Goal: Information Seeking & Learning: Understand process/instructions

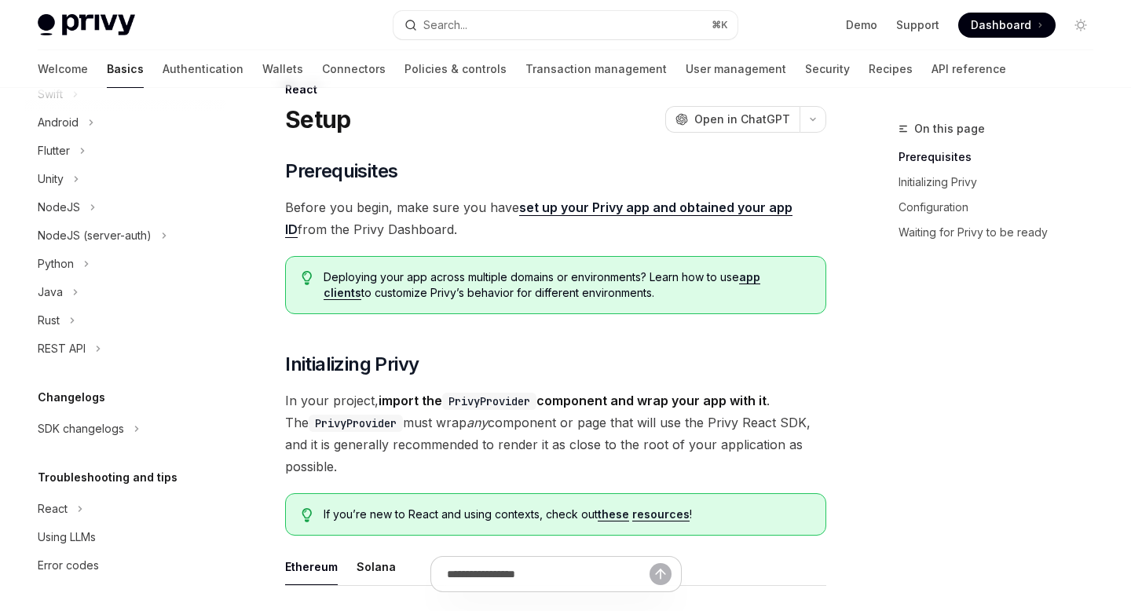
scroll to position [48, 0]
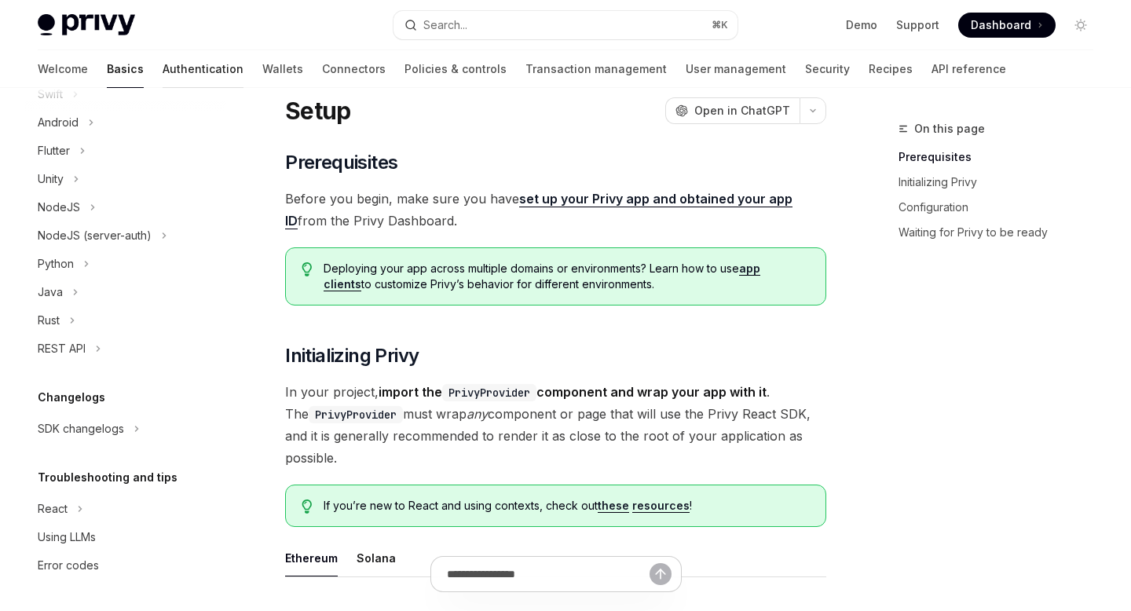
click at [163, 78] on link "Authentication" at bounding box center [203, 69] width 81 height 38
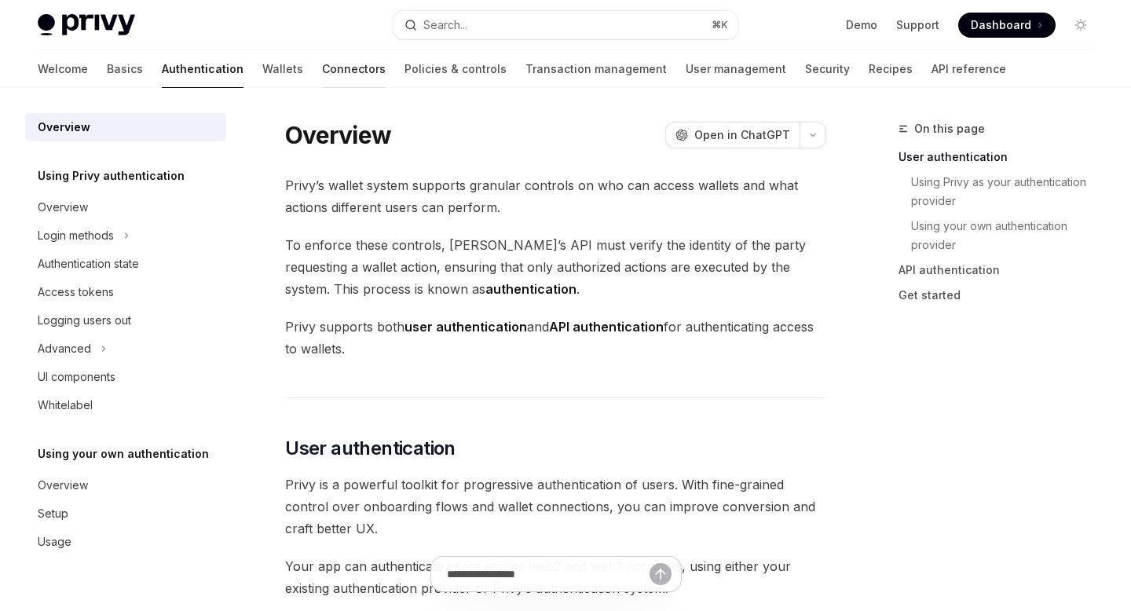
click at [322, 75] on link "Connectors" at bounding box center [354, 69] width 64 height 38
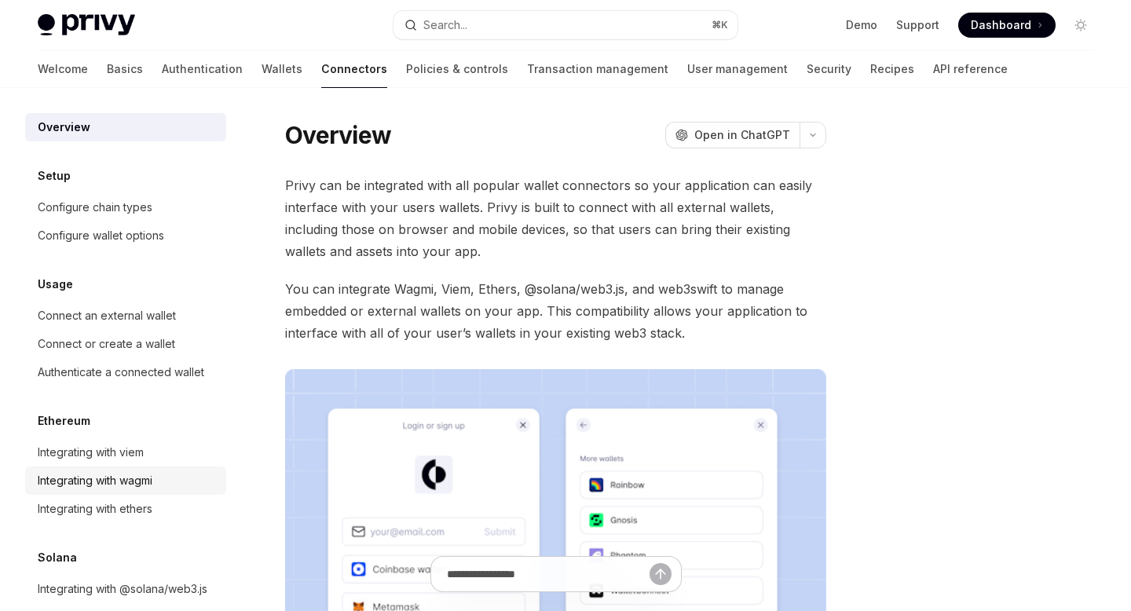
scroll to position [52, 0]
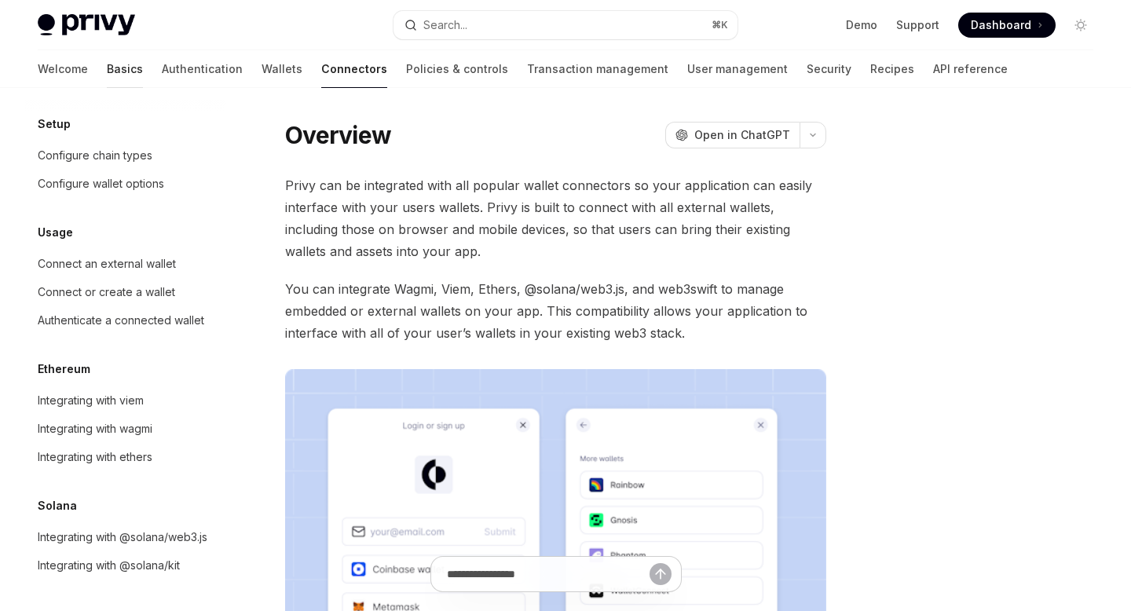
click at [107, 70] on link "Basics" at bounding box center [125, 69] width 36 height 38
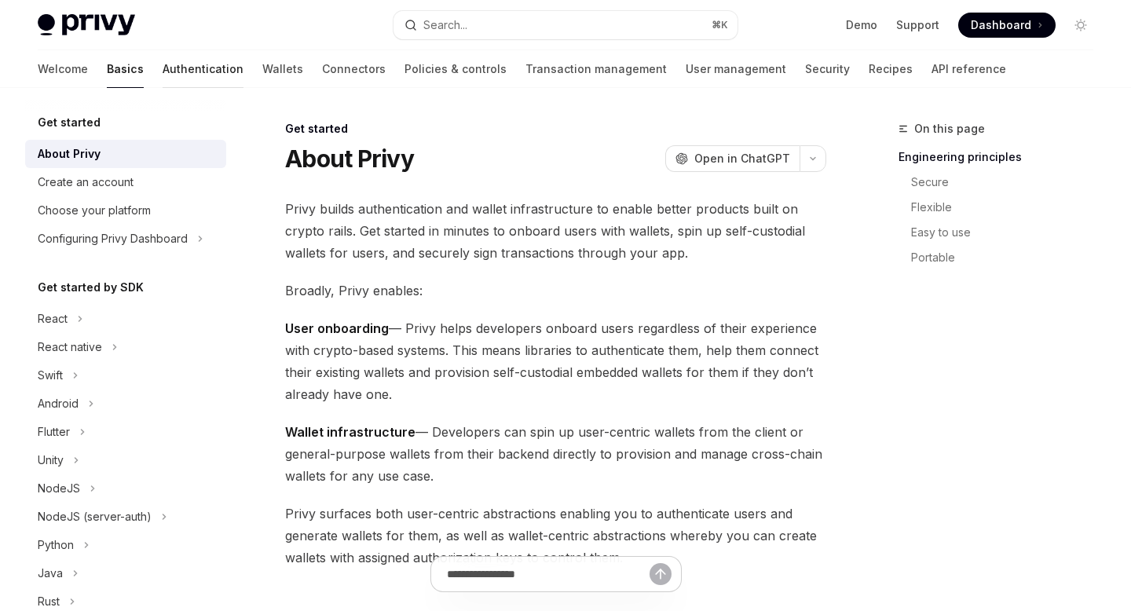
click at [163, 74] on link "Authentication" at bounding box center [203, 69] width 81 height 38
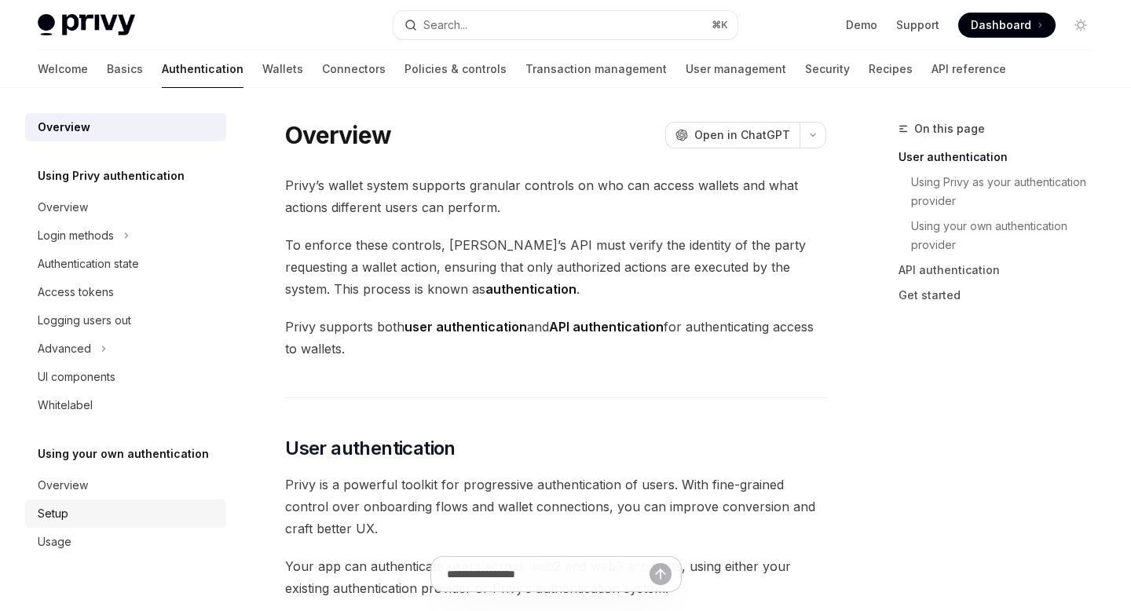
click at [75, 509] on div "Setup" at bounding box center [127, 513] width 179 height 19
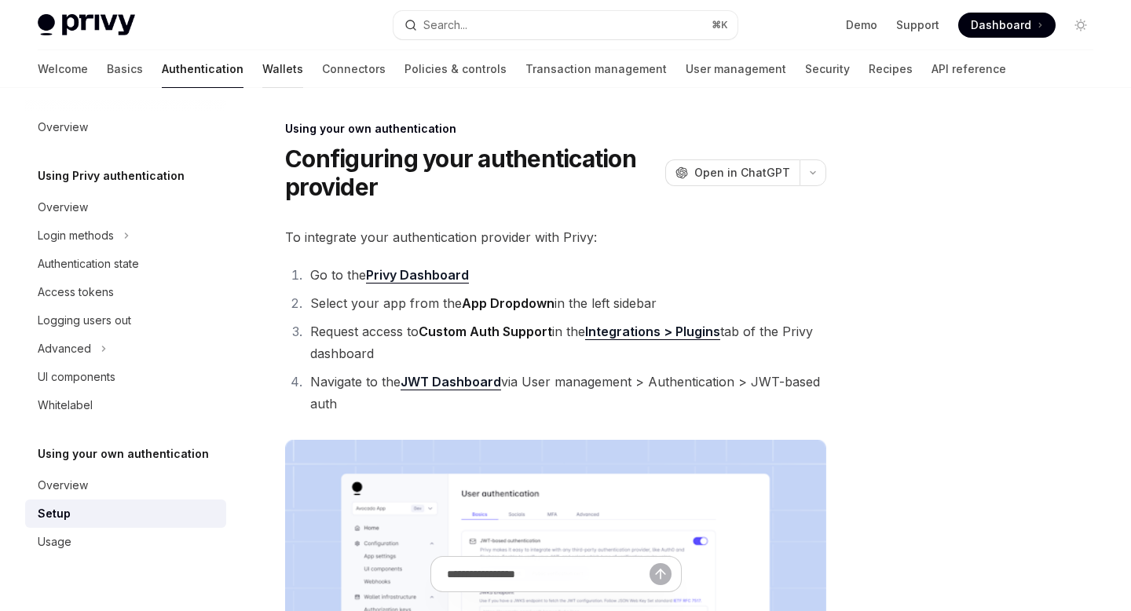
click at [262, 61] on link "Wallets" at bounding box center [282, 69] width 41 height 38
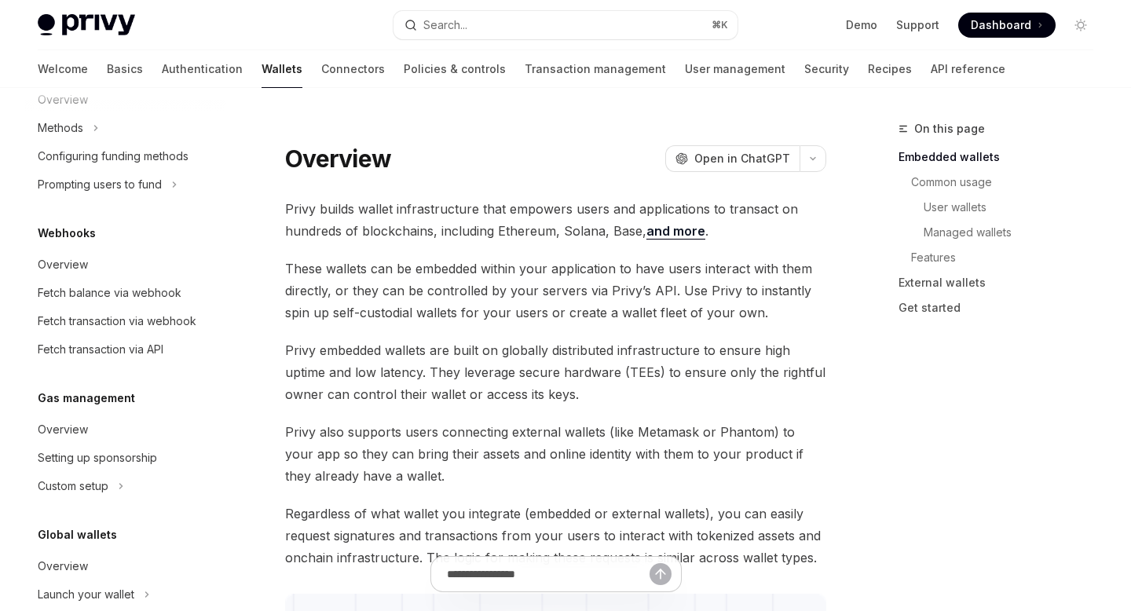
scroll to position [739, 0]
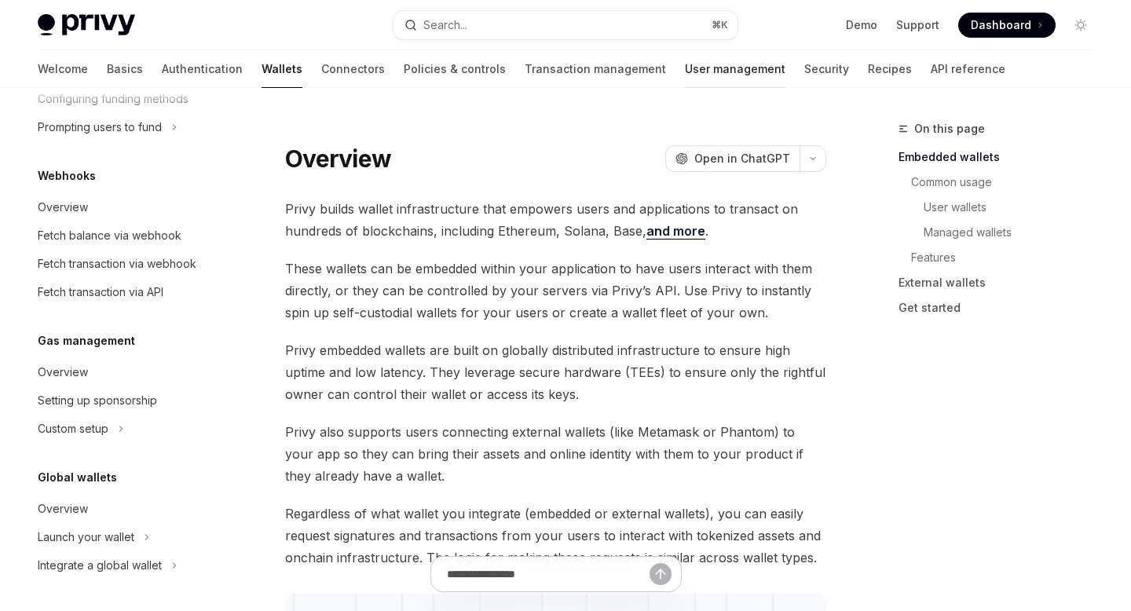
click at [685, 71] on link "User management" at bounding box center [735, 69] width 101 height 38
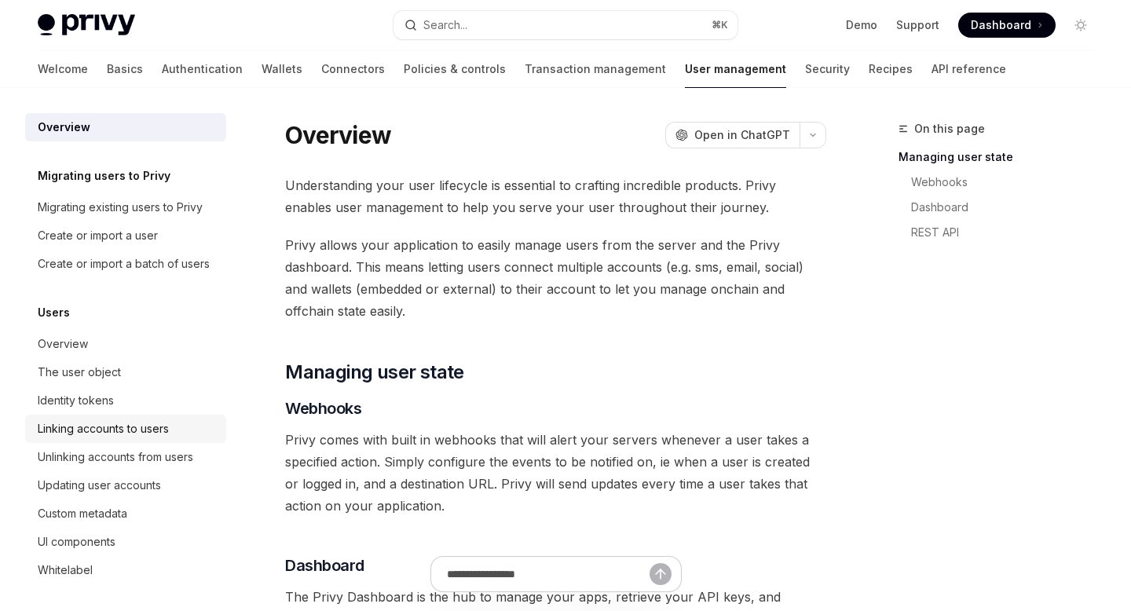
scroll to position [278, 0]
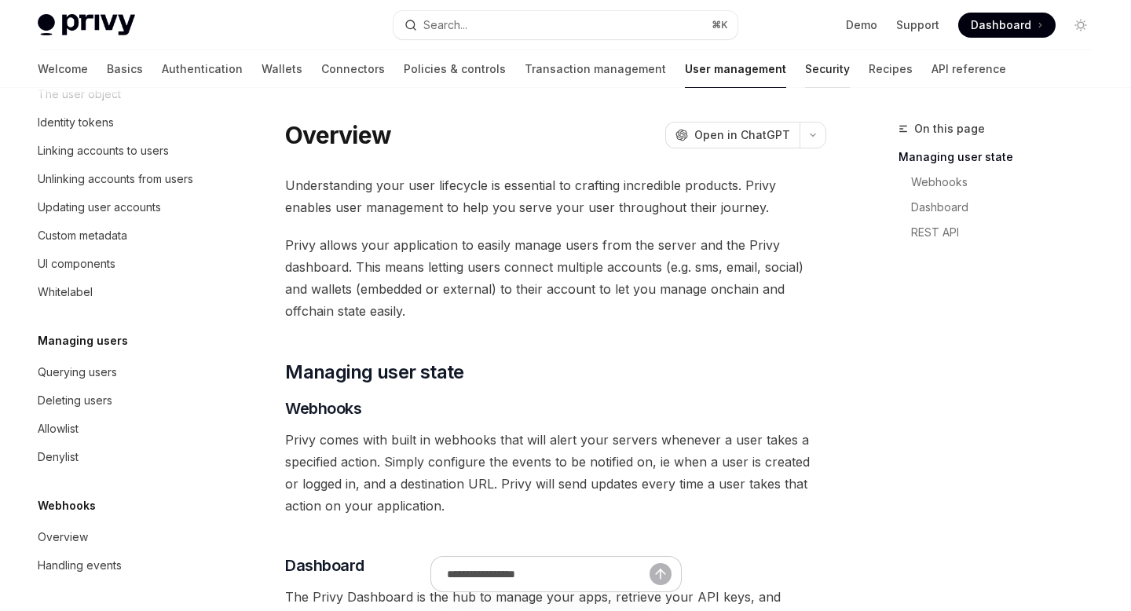
click at [805, 70] on link "Security" at bounding box center [827, 69] width 45 height 38
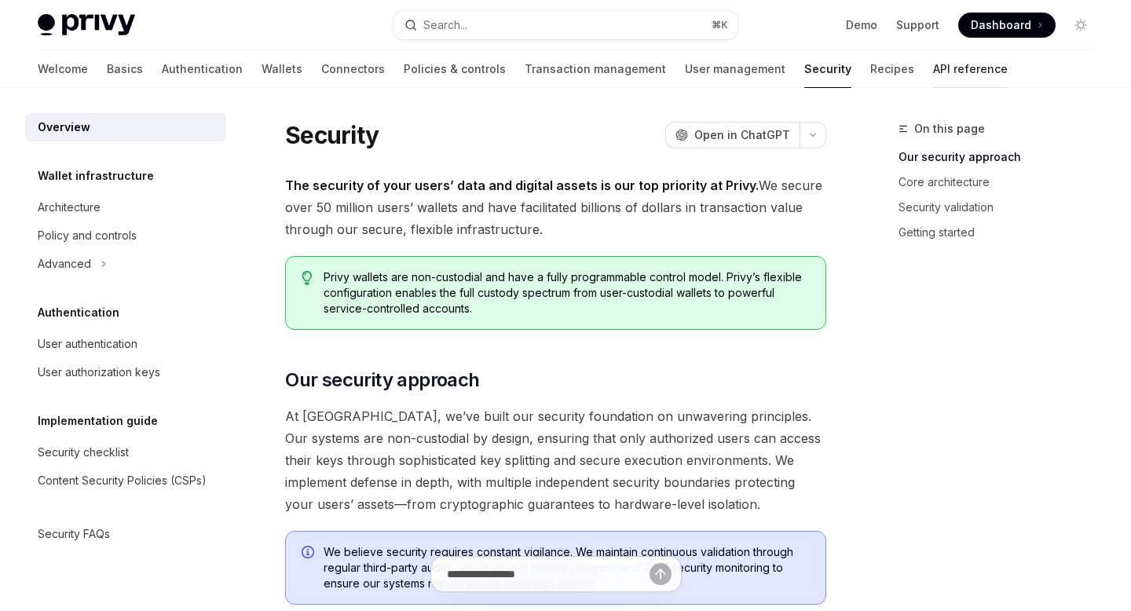
click at [933, 71] on link "API reference" at bounding box center [970, 69] width 75 height 38
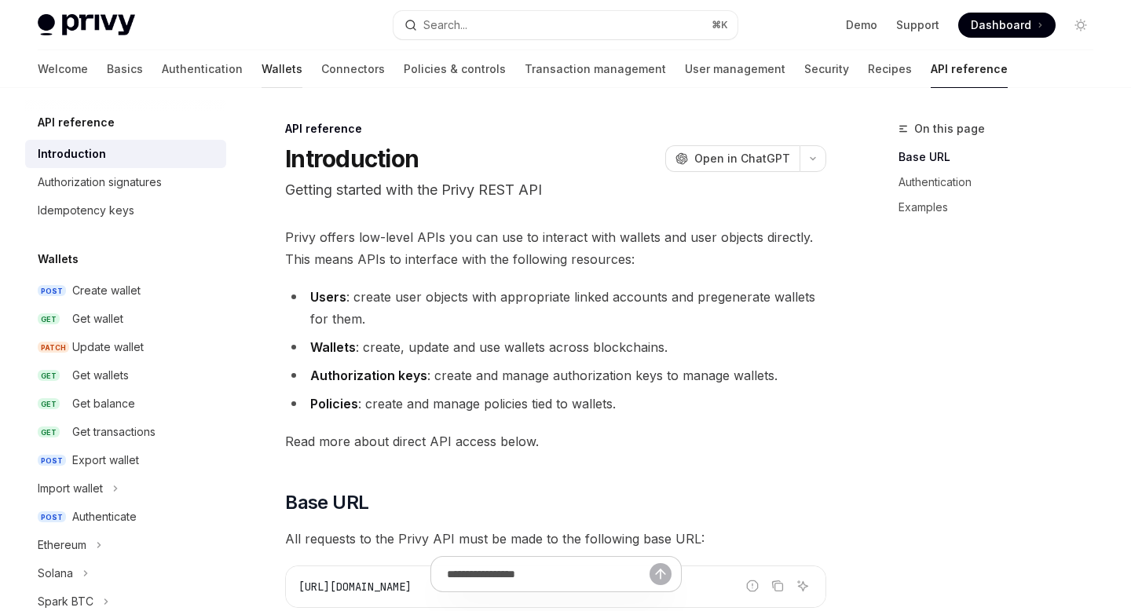
click at [262, 64] on link "Wallets" at bounding box center [282, 69] width 41 height 38
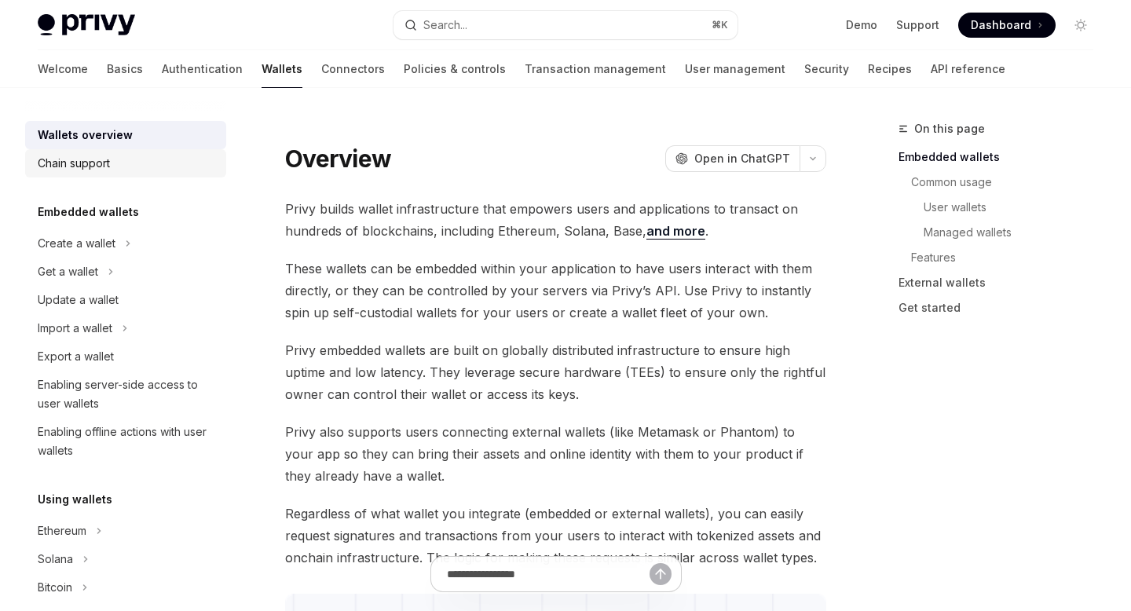
click at [138, 162] on div "Chain support" at bounding box center [127, 163] width 179 height 19
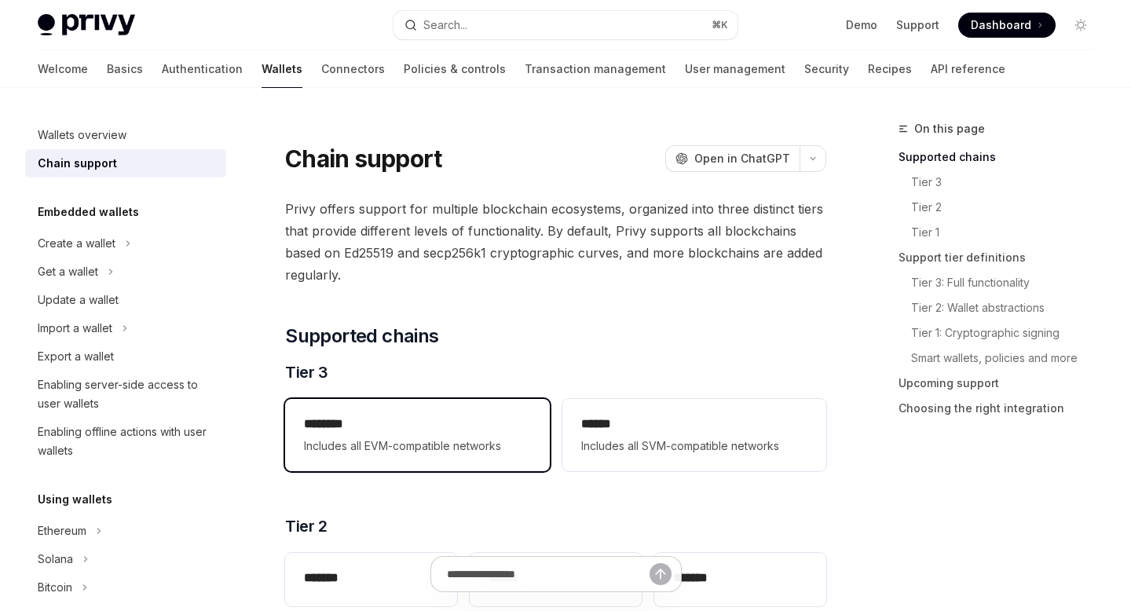
click at [409, 438] on span "Includes all EVM-compatible networks" at bounding box center [417, 446] width 226 height 19
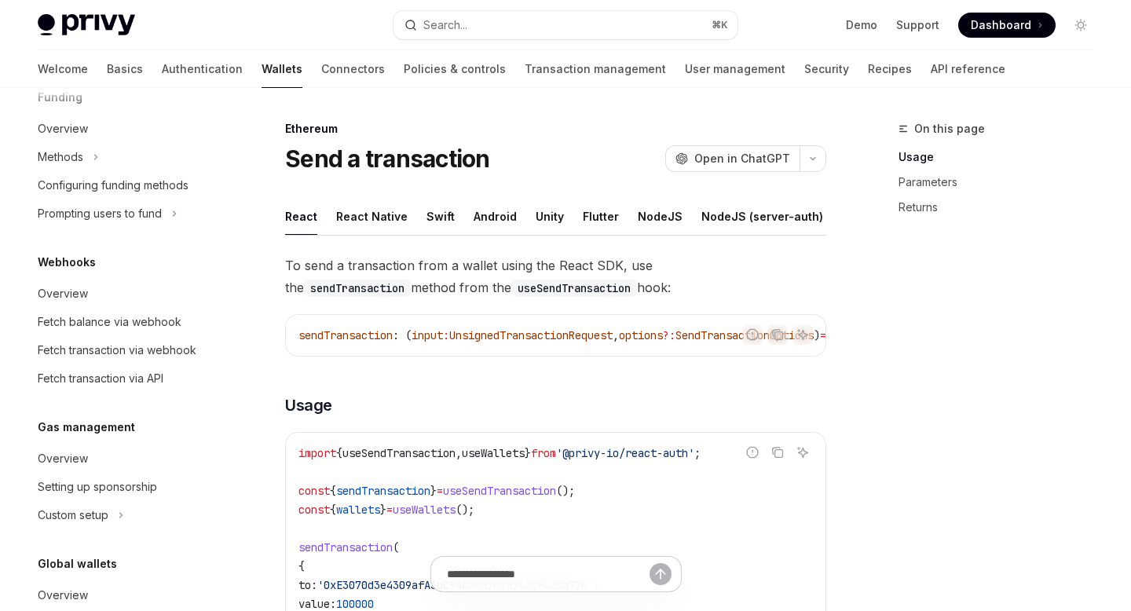
scroll to position [1012, 0]
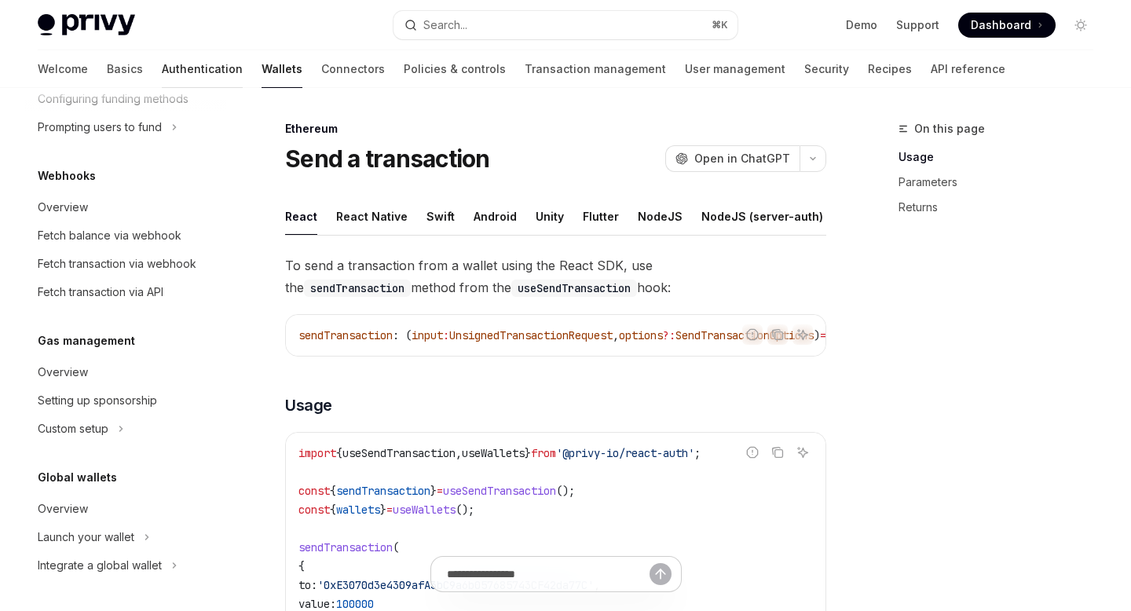
click at [162, 75] on link "Authentication" at bounding box center [202, 69] width 81 height 38
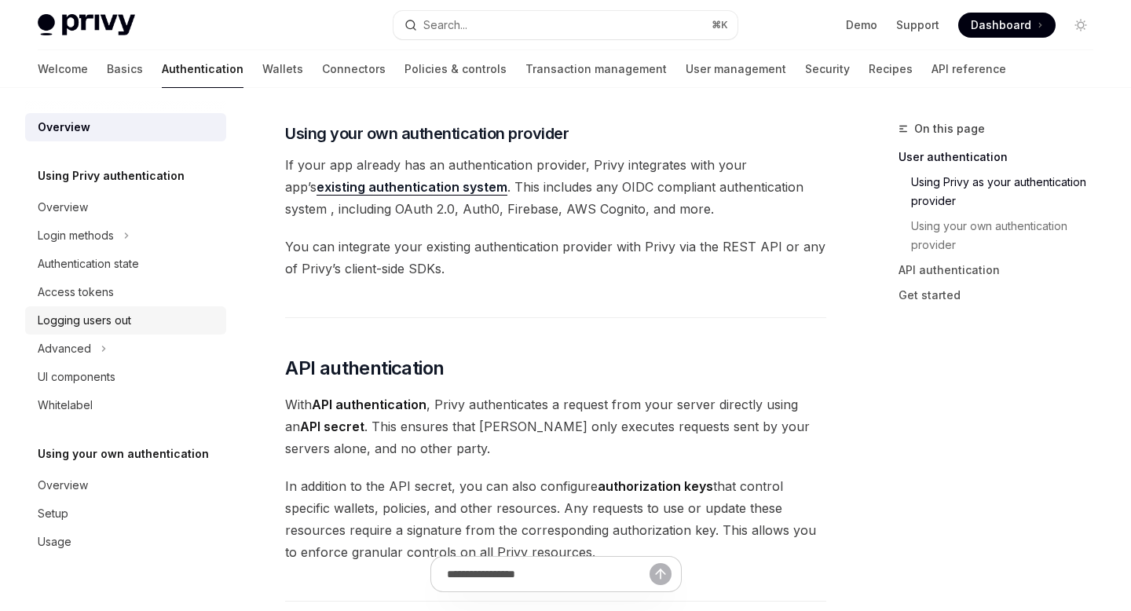
scroll to position [1381, 0]
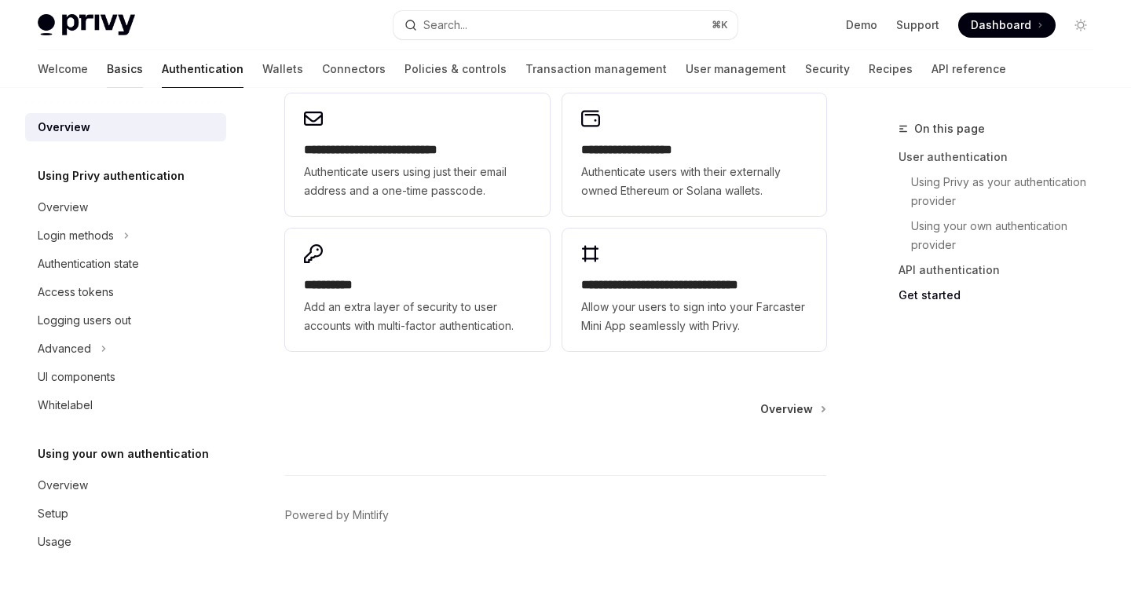
click at [107, 75] on link "Basics" at bounding box center [125, 69] width 36 height 38
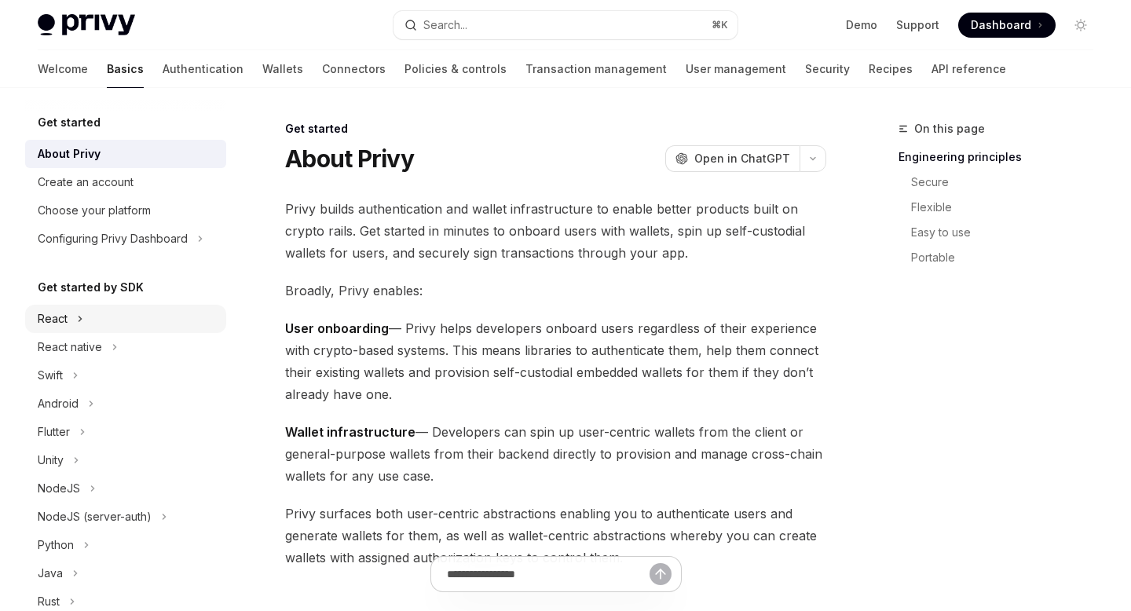
click at [128, 313] on button "React" at bounding box center [125, 319] width 201 height 28
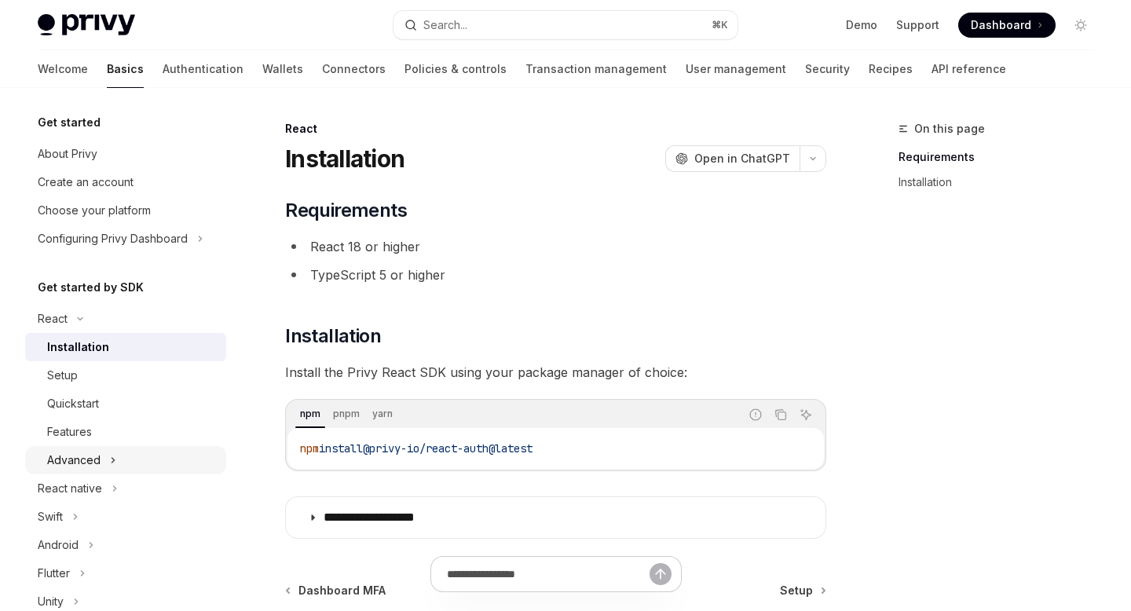
click at [148, 452] on button "Advanced" at bounding box center [125, 460] width 201 height 28
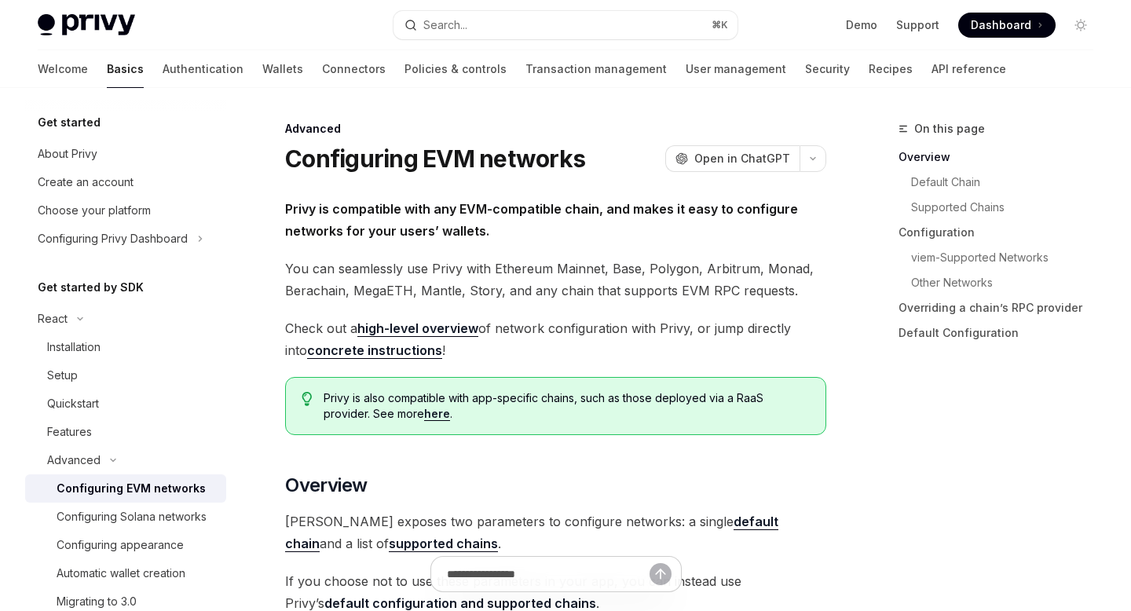
click at [167, 488] on div "Configuring EVM networks" at bounding box center [131, 488] width 149 height 19
type textarea "*"
click at [810, 156] on icon "button" at bounding box center [813, 159] width 19 height 6
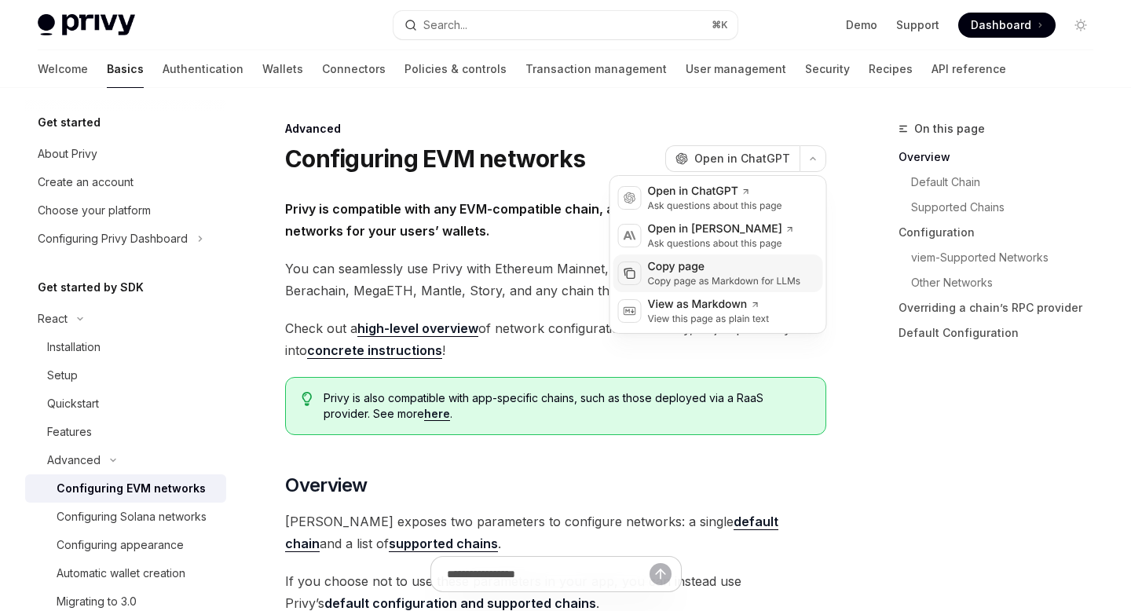
click at [708, 269] on div "Copy page" at bounding box center [724, 267] width 153 height 16
